Goal: Task Accomplishment & Management: Use online tool/utility

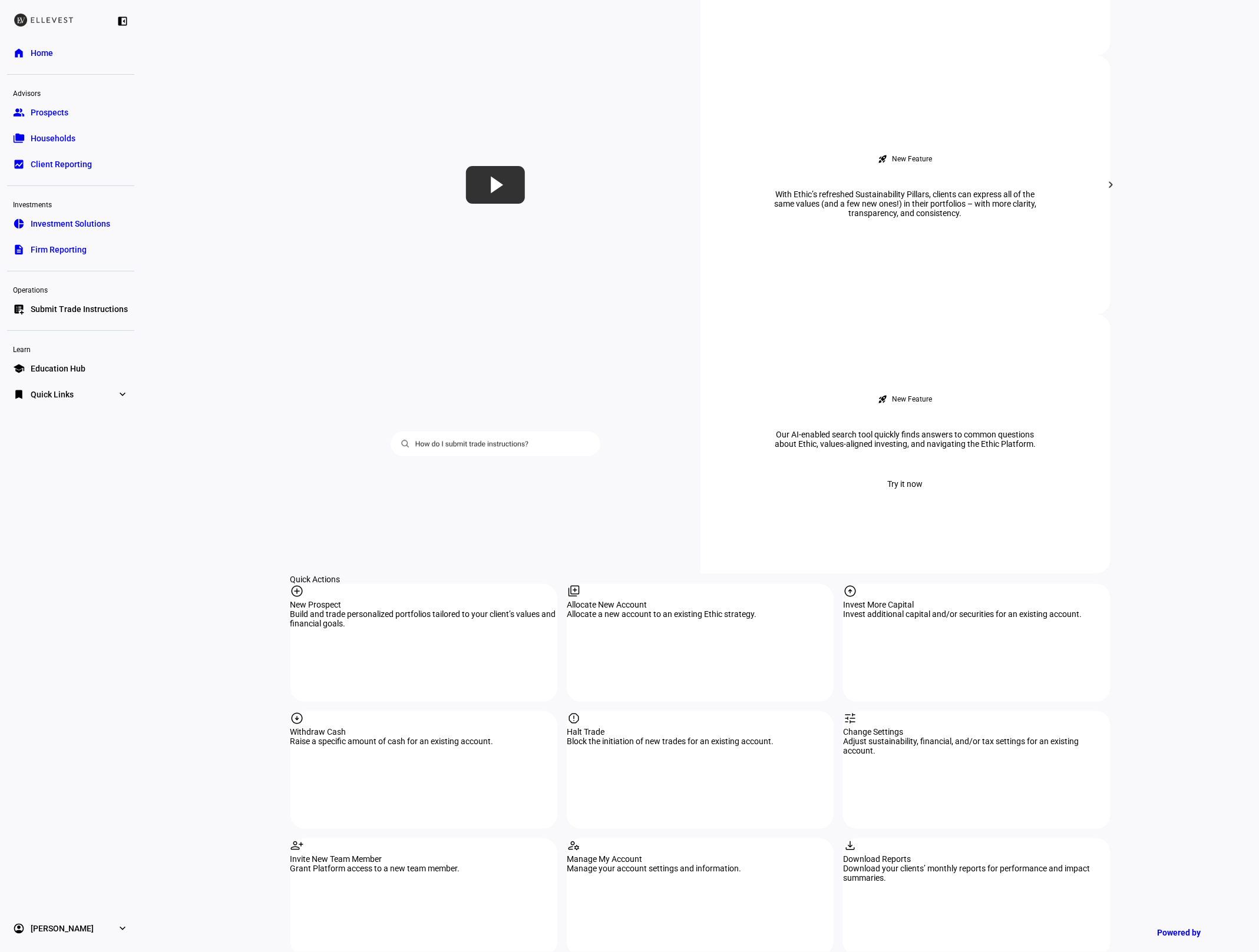
scroll to position [722, 0]
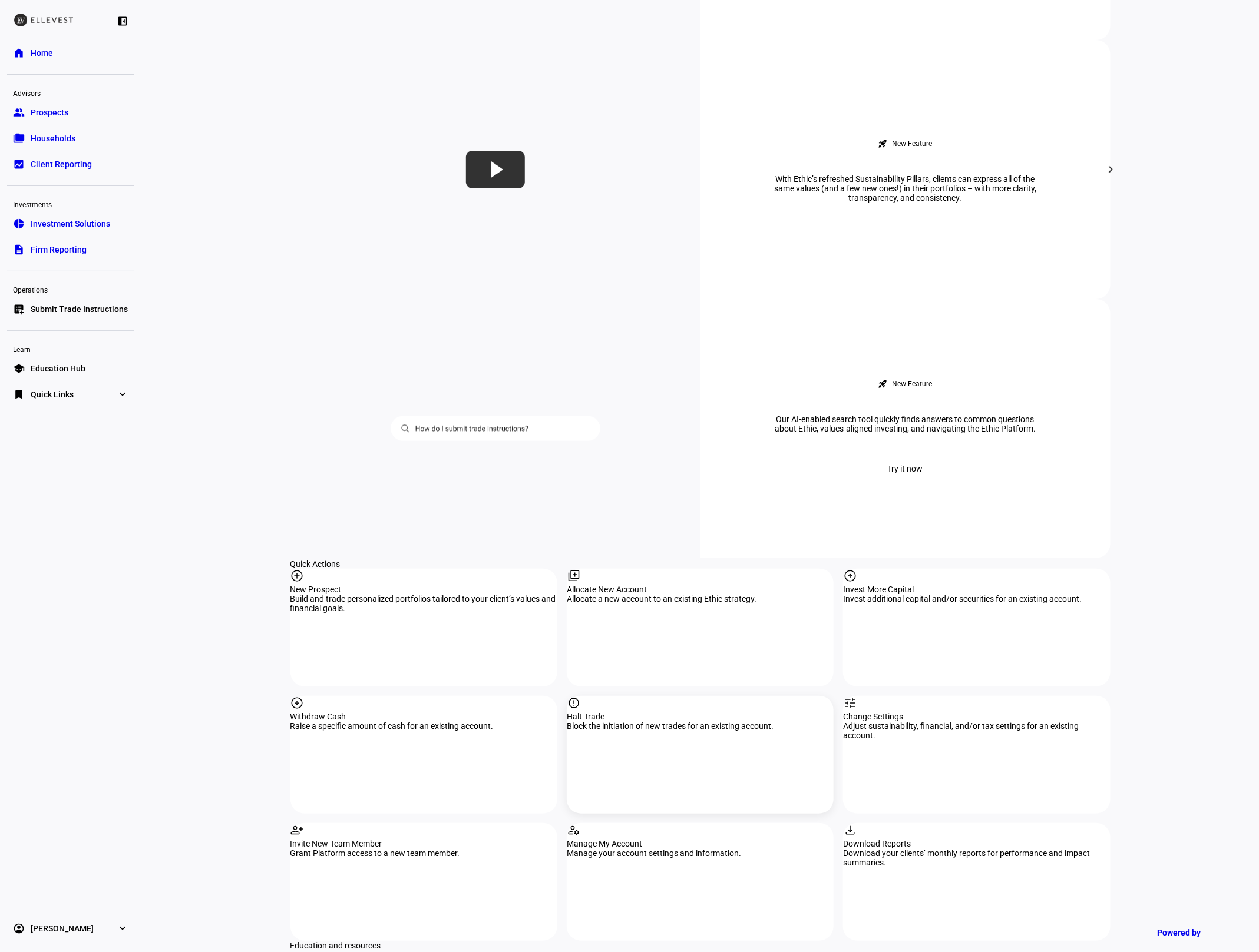
click at [705, 696] on div "report Halt Trade Block the initiation of new trades for an existing account." at bounding box center [699, 755] width 267 height 118
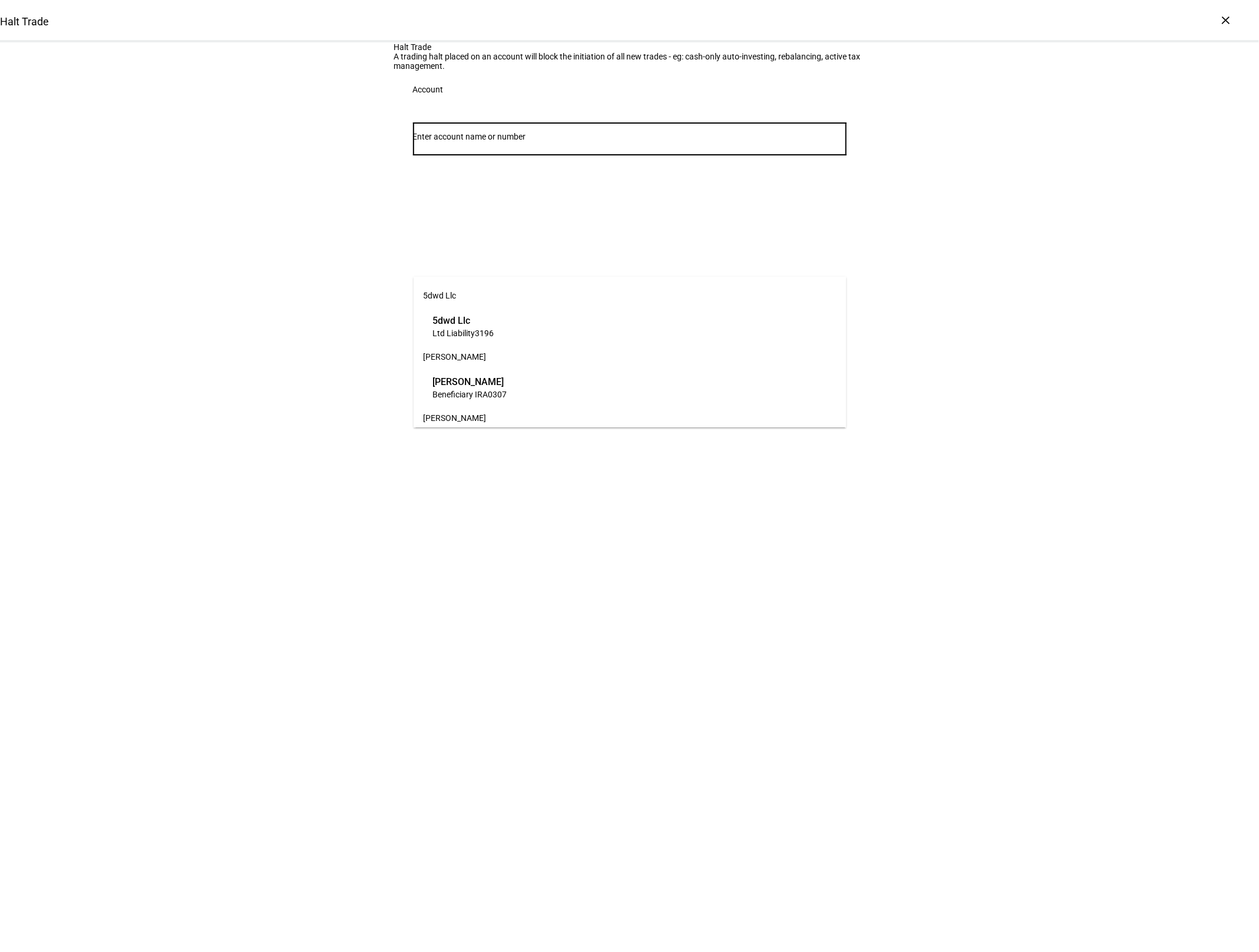
click at [540, 141] on input "Number" at bounding box center [630, 137] width 434 height 9
type input "7556"
click at [545, 324] on span "[PERSON_NAME] Mgr: Ethic Inc" at bounding box center [497, 320] width 131 height 14
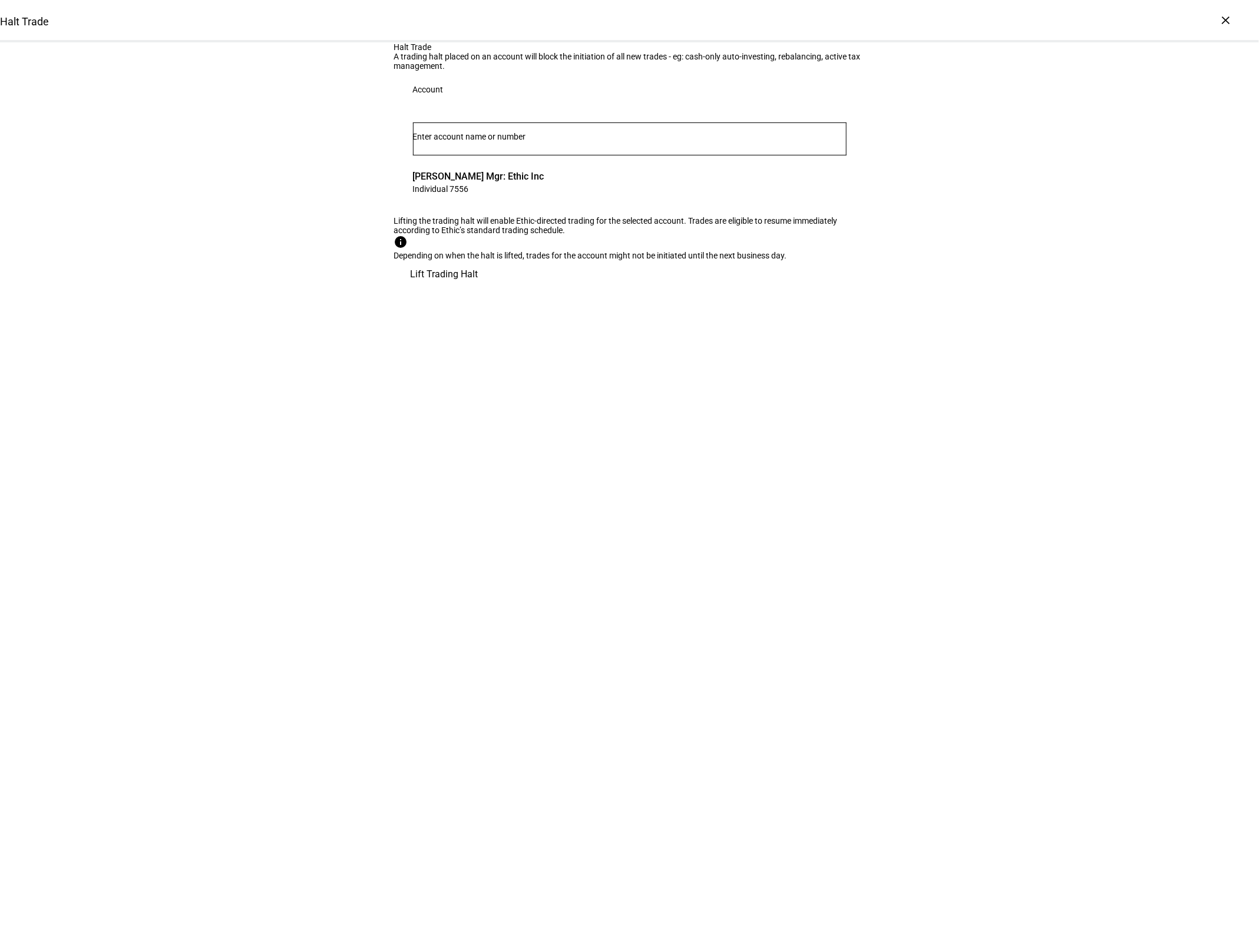
click at [478, 288] on span "Lift Trading Halt" at bounding box center [444, 274] width 68 height 28
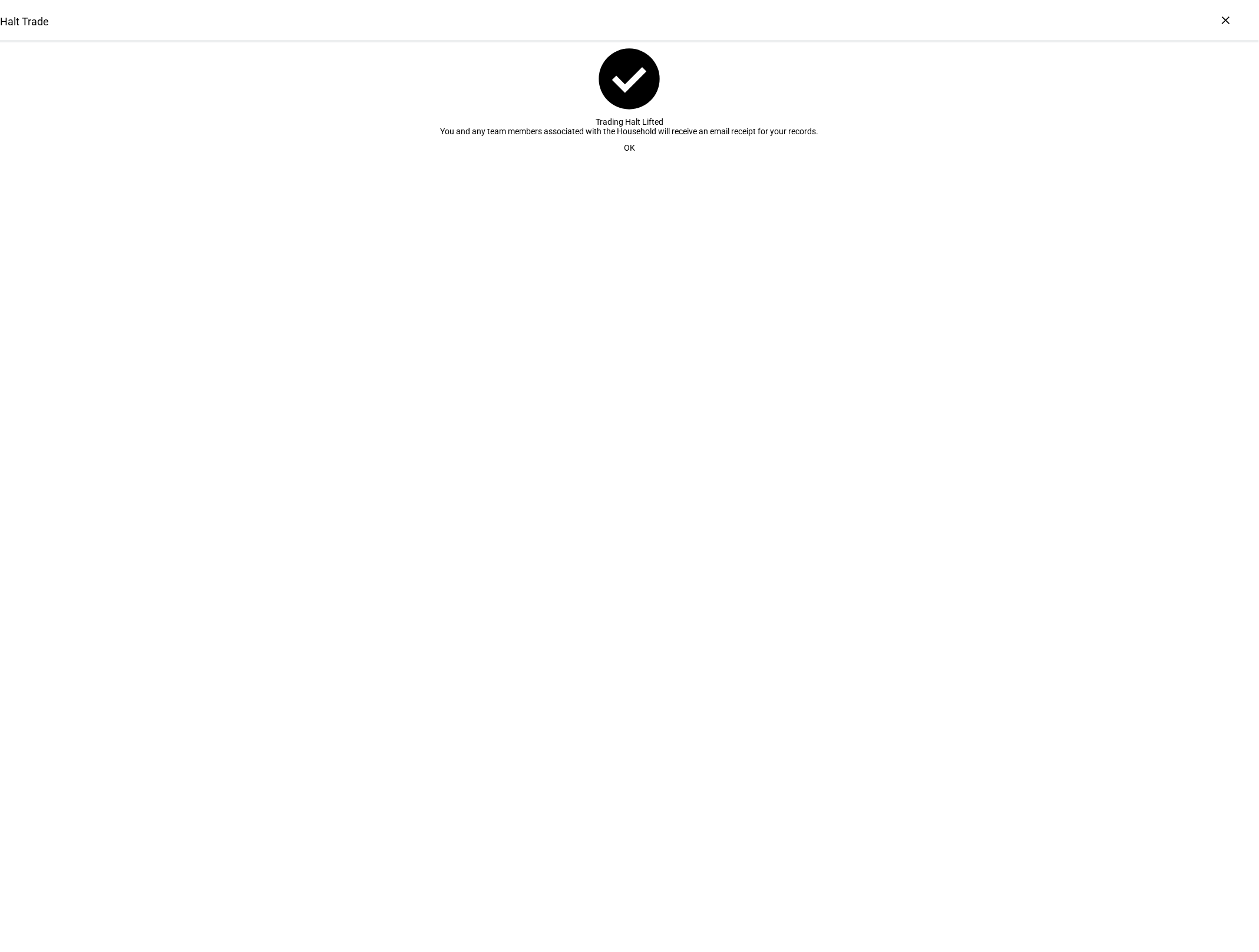
click at [631, 159] on span "OK" at bounding box center [629, 147] width 11 height 24
